Goal: Contribute content: Contribute content

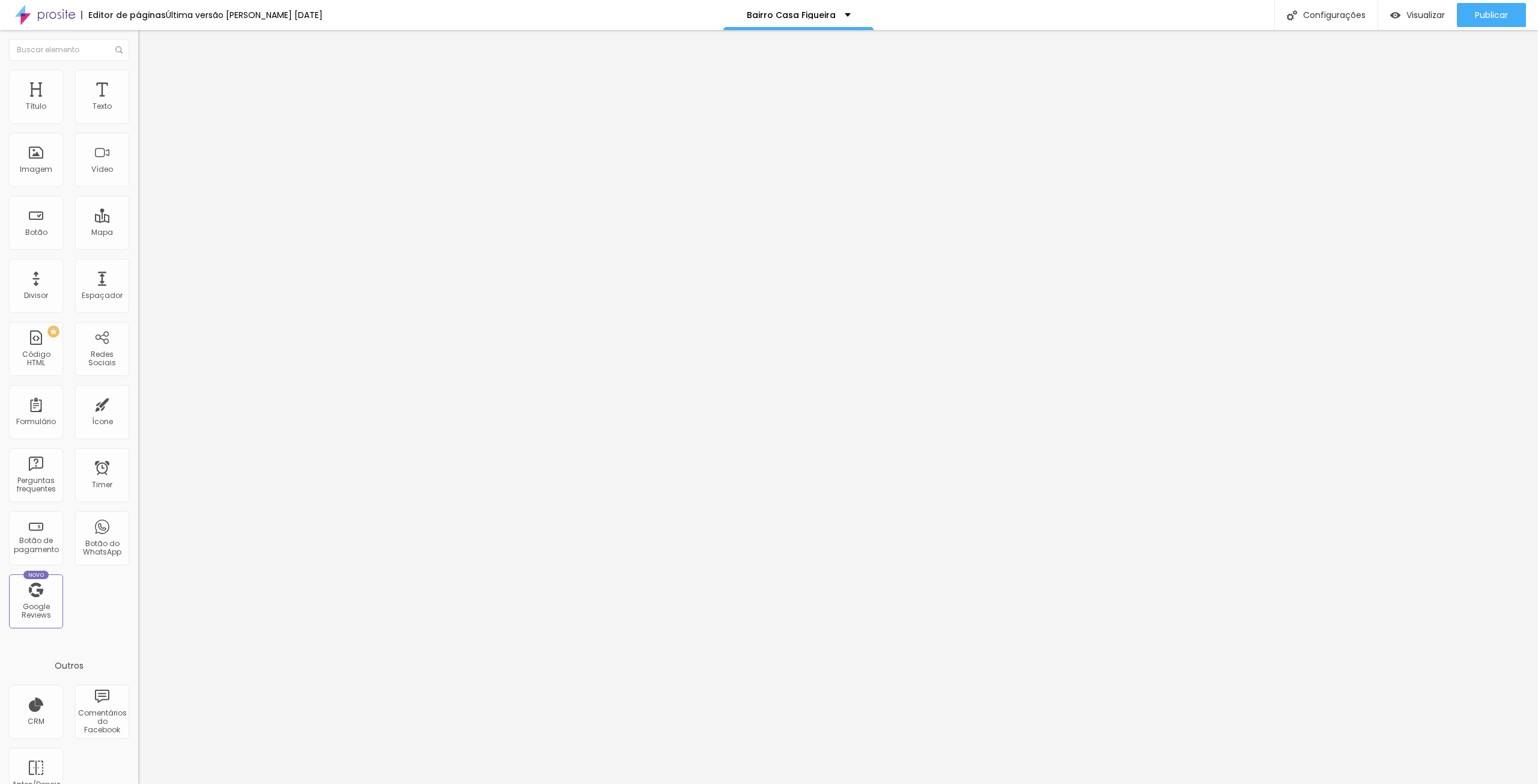
click at [138, 103] on span "Trocar imagem" at bounding box center [170, 98] width 66 height 10
click at [138, 161] on span "Trocar imagem" at bounding box center [170, 155] width 66 height 10
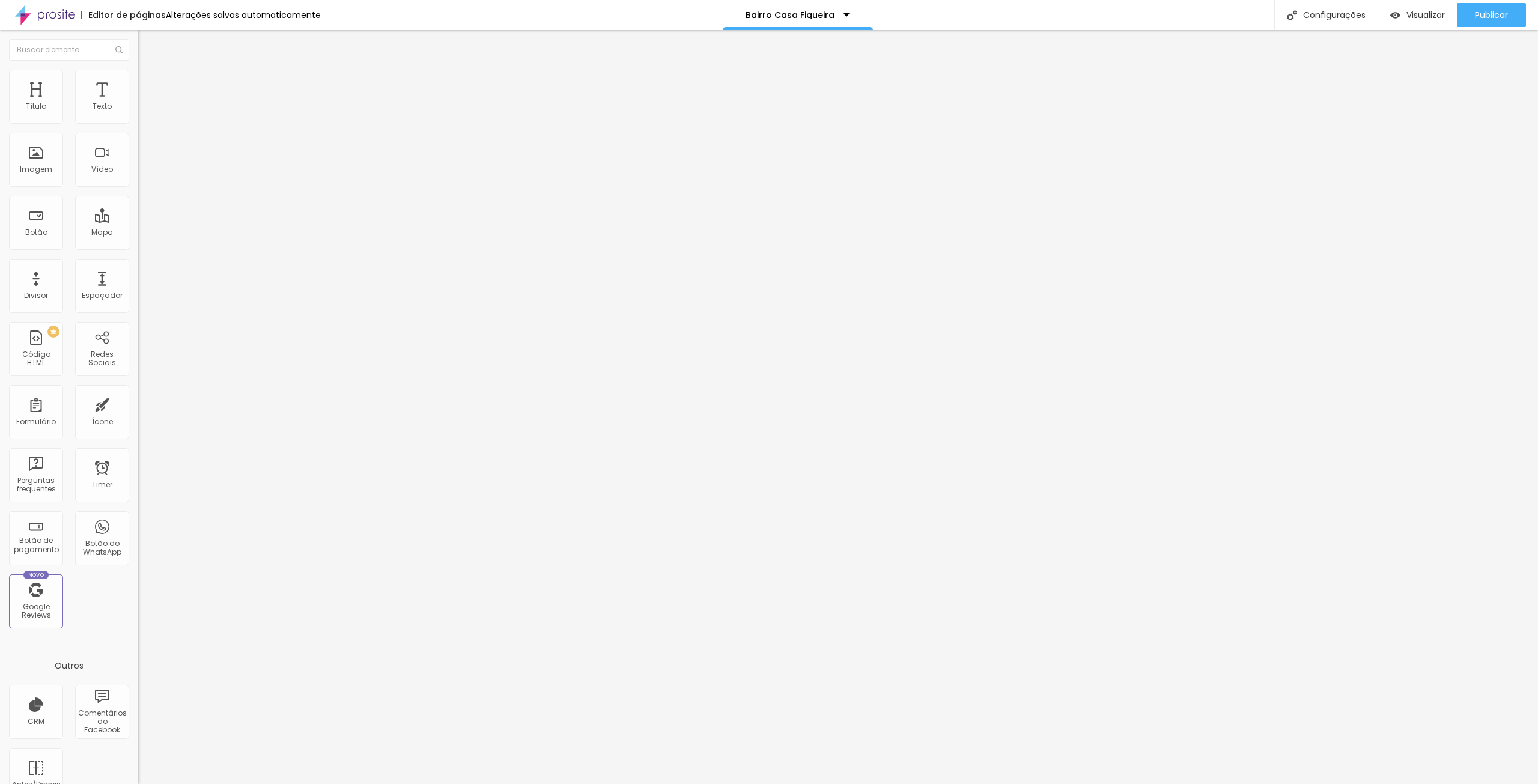
click at [1489, 16] on span "Publicar" at bounding box center [1492, 15] width 33 height 10
click at [1417, 20] on span "Visualizar" at bounding box center [1414, 15] width 38 height 10
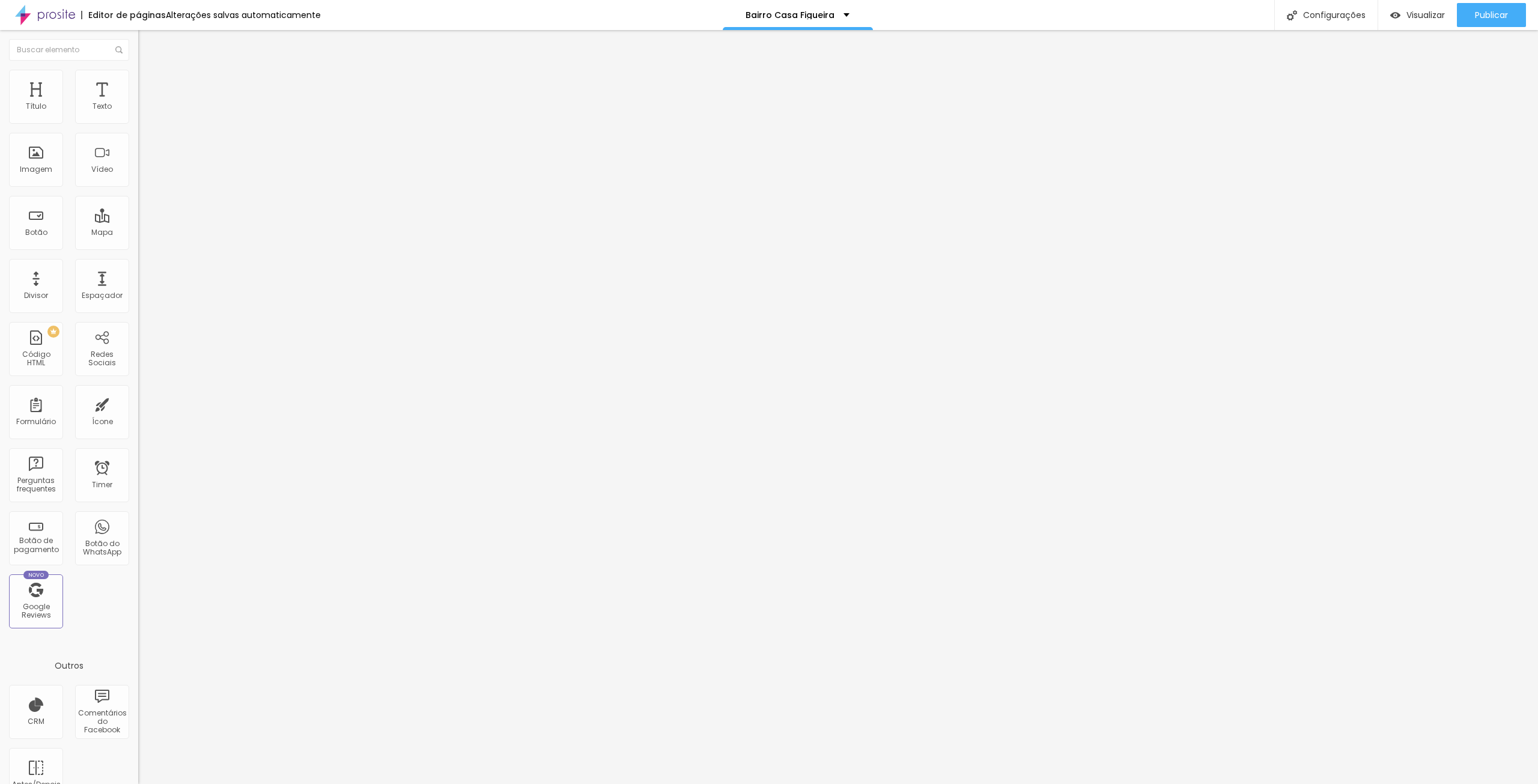
click at [138, 247] on input "[URL][DOMAIN_NAME]" at bounding box center [210, 240] width 144 height 12
paste input "hzOJ8RAlhOtmbrjCzwB9MBSrT2S-w8qcwxs3ch9S6agg?e=hsdUui"
type input "[URL][DOMAIN_NAME]"
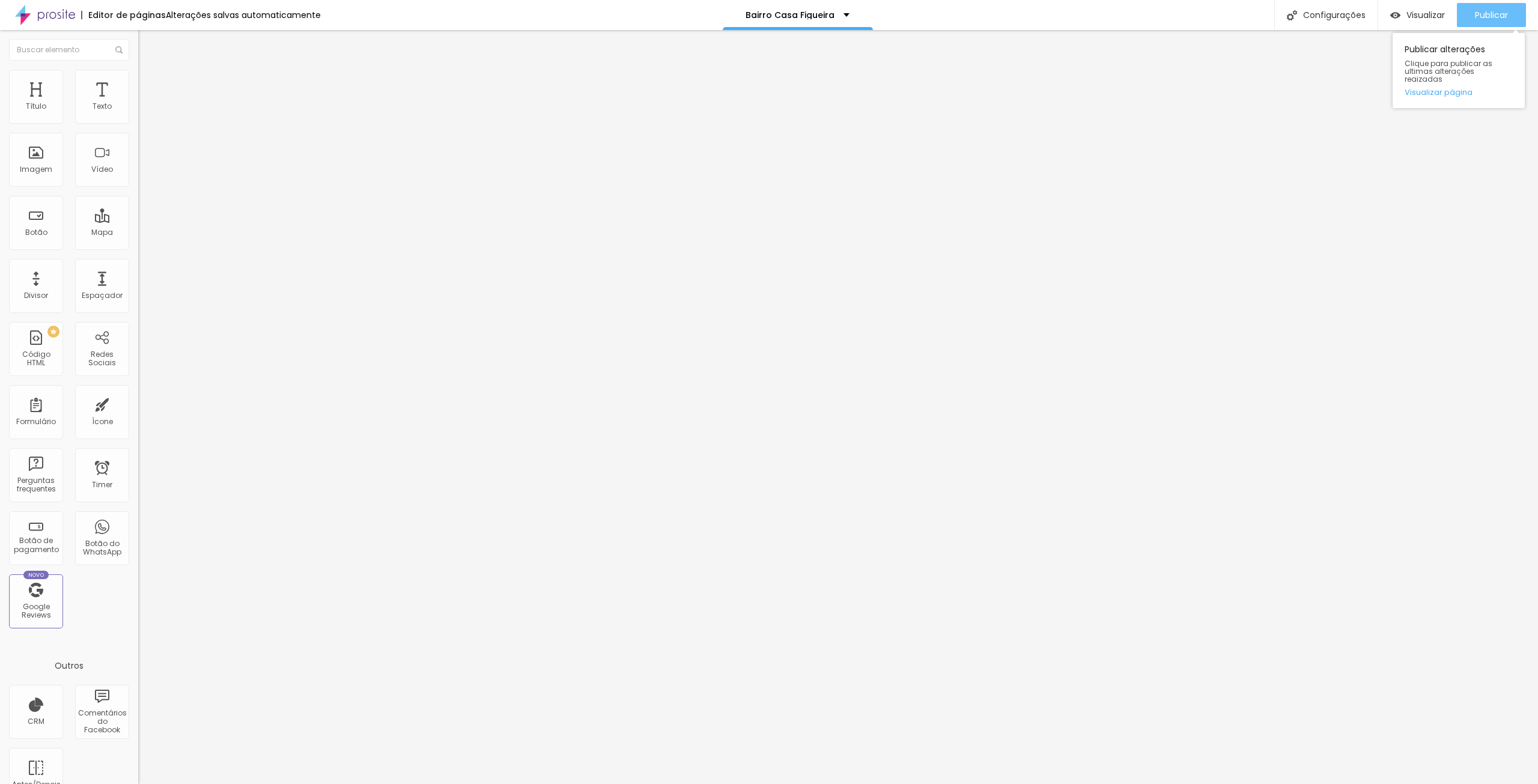
click at [1494, 15] on span "Publicar" at bounding box center [1492, 15] width 33 height 10
click at [1426, 11] on span "Visualizar" at bounding box center [1414, 15] width 38 height 10
click at [1424, 15] on span "Visualizar" at bounding box center [1425, 15] width 38 height 10
